Goal: Find contact information: Find contact information

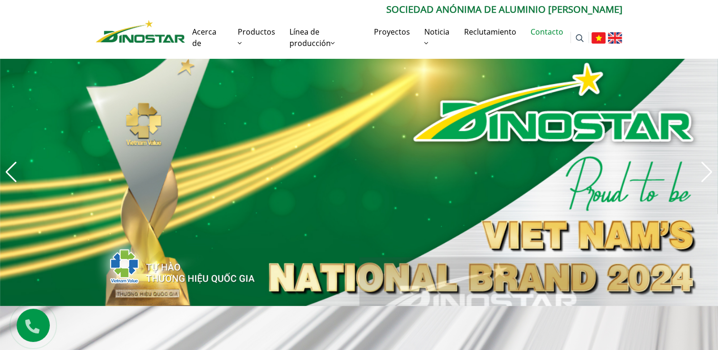
click at [541, 31] on link "Contacto" at bounding box center [547, 32] width 47 height 30
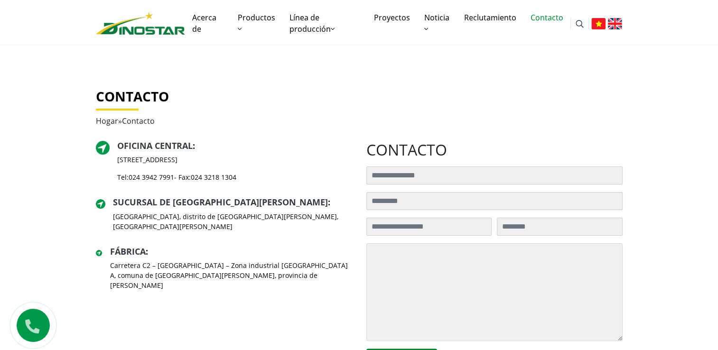
scroll to position [142, 0]
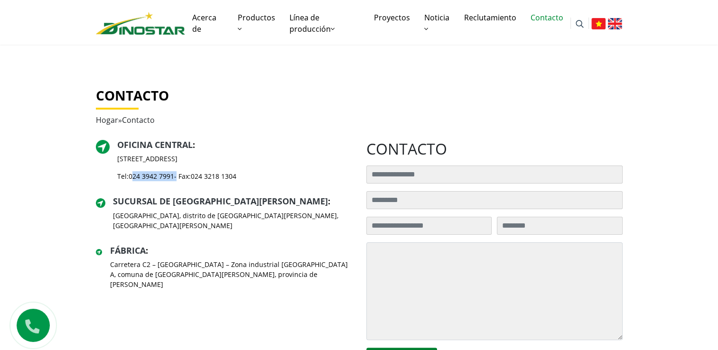
drag, startPoint x: 176, startPoint y: 177, endPoint x: 131, endPoint y: 183, distance: 45.9
click at [131, 183] on div "Oficina central : Calle Hai Ba Trung 35, distrito de Cua Nam, ciudad de Hanoi T…" at bounding box center [176, 164] width 119 height 49
copy p "024 3942 7991"
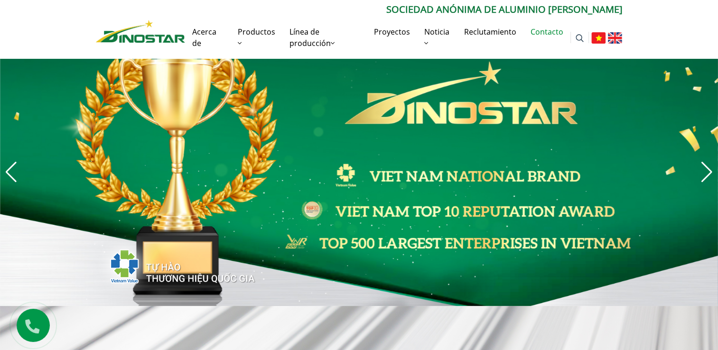
click at [541, 35] on link "Contacto" at bounding box center [547, 32] width 47 height 30
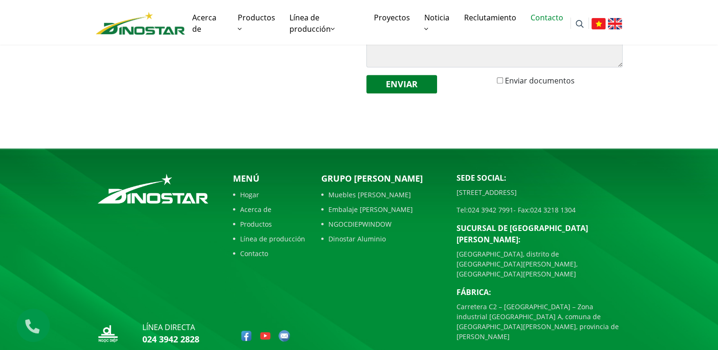
scroll to position [416, 0]
